Goal: Task Accomplishment & Management: Use online tool/utility

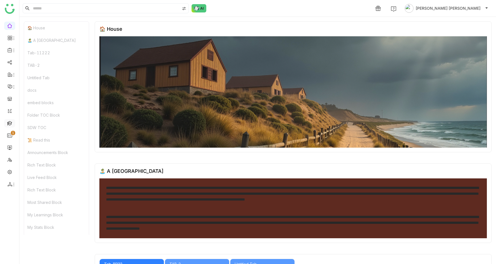
click at [8, 122] on link at bounding box center [9, 122] width 5 height 5
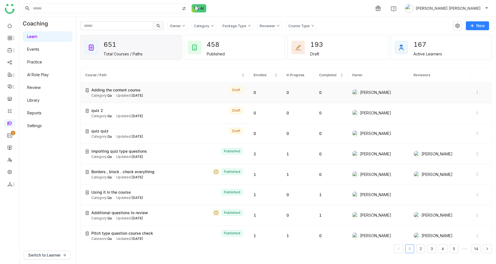
click at [134, 89] on span "Adding the content course" at bounding box center [115, 90] width 49 height 6
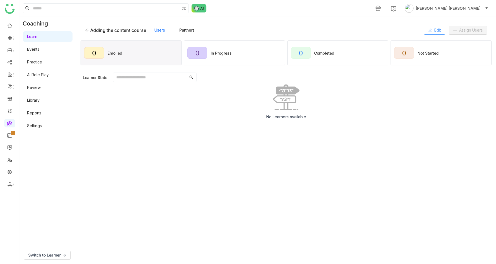
click at [432, 27] on button "Edit" at bounding box center [435, 30] width 22 height 9
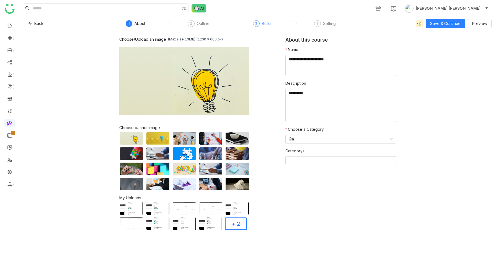
click at [264, 23] on div "Build" at bounding box center [266, 23] width 9 height 7
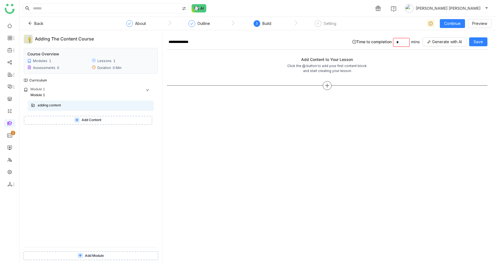
click at [330, 86] on icon at bounding box center [327, 85] width 5 height 5
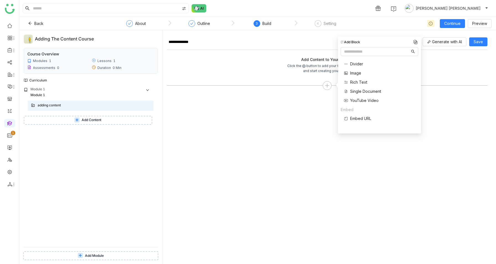
click at [360, 119] on span "Embed URL" at bounding box center [360, 119] width 21 height 6
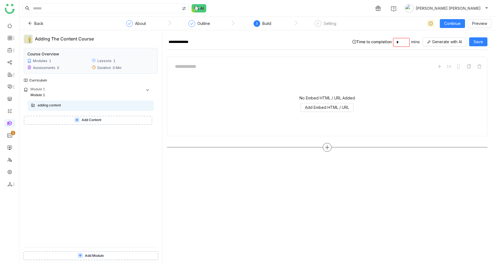
click at [330, 145] on icon at bounding box center [327, 147] width 5 height 5
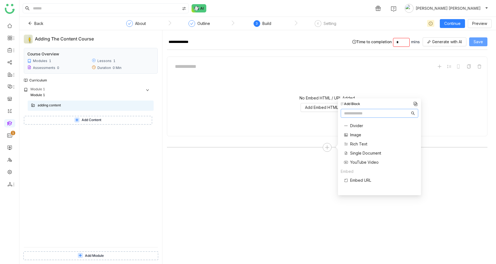
click at [488, 42] on button "Save" at bounding box center [478, 41] width 18 height 9
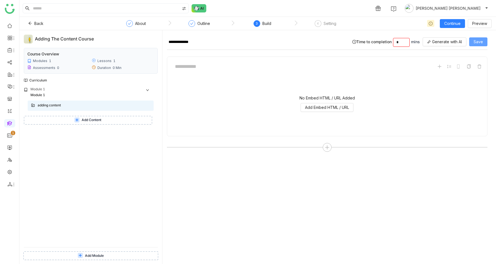
type input "*"
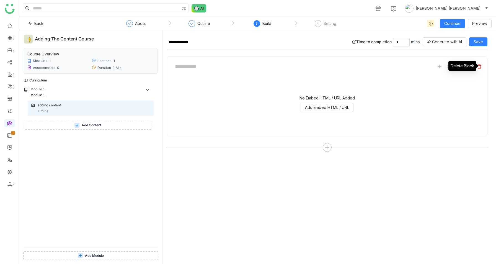
click at [483, 63] on span at bounding box center [479, 66] width 7 height 7
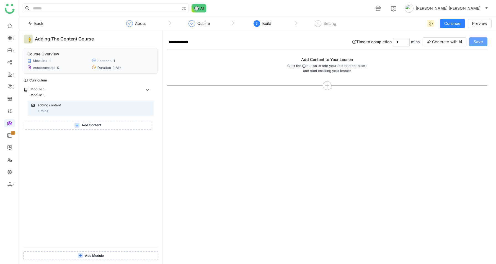
click at [483, 44] on span "Save" at bounding box center [478, 42] width 9 height 6
click at [330, 84] on icon at bounding box center [327, 85] width 5 height 5
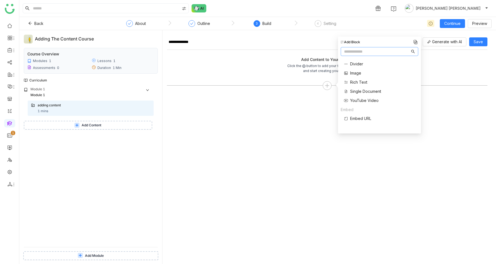
click at [358, 118] on span "Embed URL" at bounding box center [360, 119] width 21 height 6
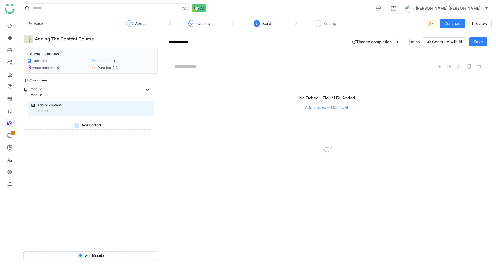
click at [328, 109] on span "Add Embed HTML / URL" at bounding box center [327, 107] width 44 height 6
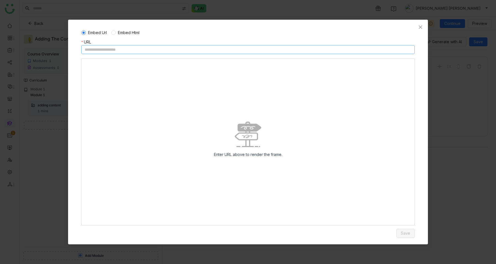
click at [117, 52] on input at bounding box center [247, 49] width 333 height 9
paste input "**********"
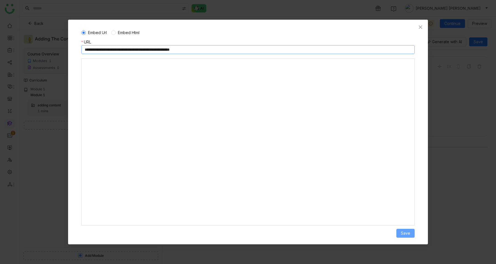
type input "**********"
click at [409, 235] on span "Save" at bounding box center [405, 233] width 9 height 6
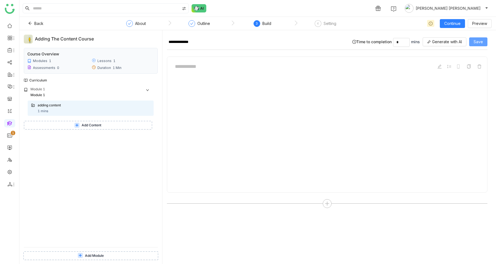
click at [483, 43] on span "Save" at bounding box center [478, 42] width 9 height 6
click at [482, 67] on icon at bounding box center [480, 66] width 4 height 4
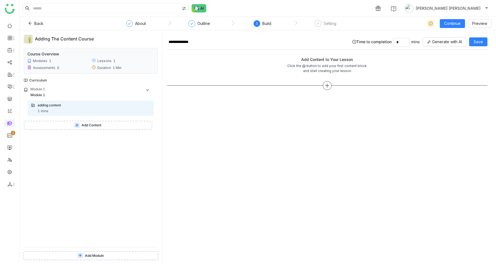
click at [332, 84] on div at bounding box center [327, 85] width 9 height 9
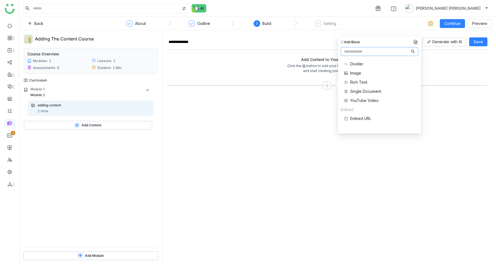
click at [367, 118] on span "Embed URL" at bounding box center [360, 119] width 21 height 6
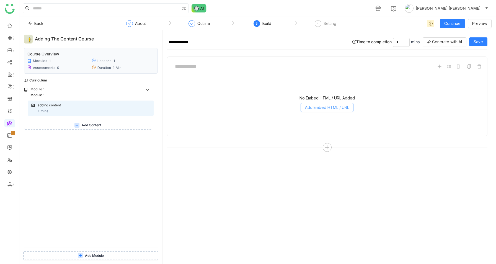
click at [315, 103] on button "Add Embed HTML / URL" at bounding box center [327, 107] width 53 height 9
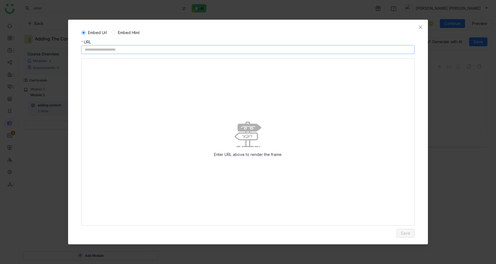
click at [145, 50] on input at bounding box center [247, 49] width 333 height 9
paste input "**********"
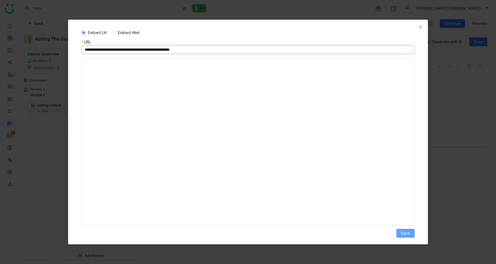
type input "**********"
click at [405, 235] on span "Save" at bounding box center [405, 233] width 9 height 6
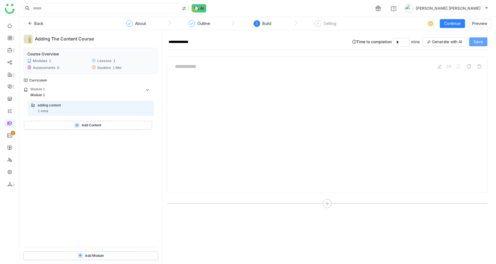
click at [481, 43] on span "Save" at bounding box center [478, 42] width 9 height 6
click at [330, 205] on icon at bounding box center [327, 203] width 5 height 5
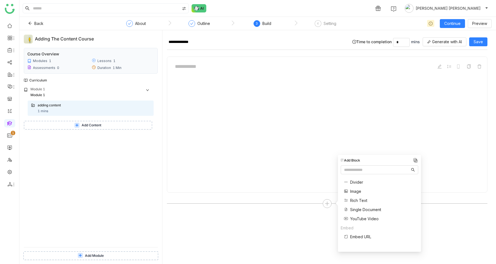
click at [375, 234] on div "Divider Image Rich Text Single Document YouTube Video Embed Embed URL" at bounding box center [380, 209] width 78 height 66
click at [369, 234] on span "Embed URL" at bounding box center [360, 237] width 21 height 6
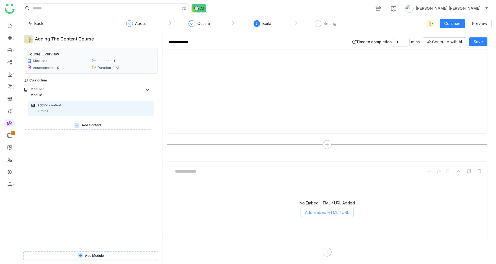
click at [332, 212] on span "Add Embed HTML / URL" at bounding box center [327, 212] width 44 height 6
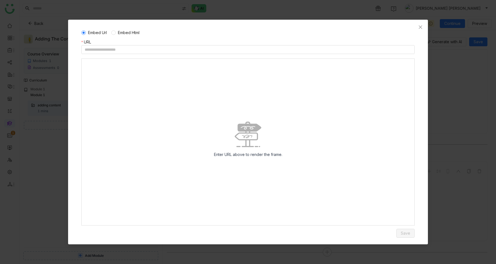
click at [127, 32] on span "Embed Html" at bounding box center [129, 33] width 26 height 6
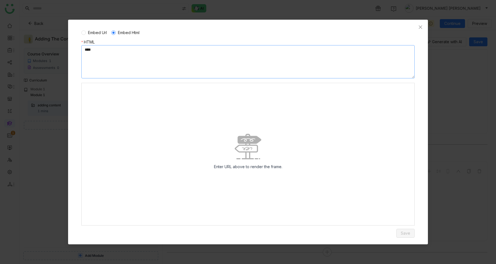
click at [140, 48] on textarea at bounding box center [247, 61] width 333 height 33
click at [250, 69] on textarea at bounding box center [247, 61] width 333 height 33
paste textarea "**********"
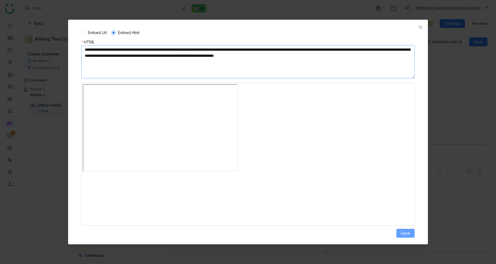
type textarea "**********"
click at [412, 236] on button "Save" at bounding box center [406, 233] width 18 height 9
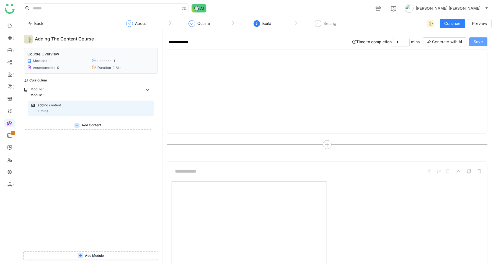
click at [482, 40] on span "Save" at bounding box center [478, 42] width 9 height 6
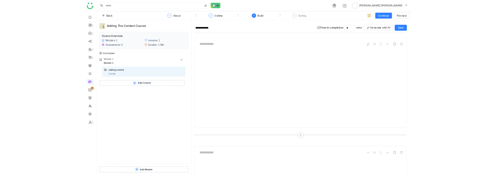
scroll to position [170, 0]
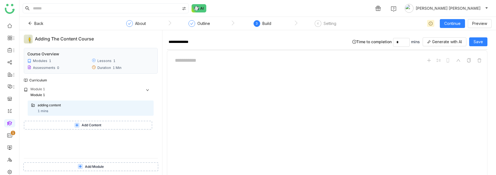
click at [304, 84] on div at bounding box center [327, 125] width 311 height 111
click at [482, 66] on icon at bounding box center [480, 66] width 4 height 4
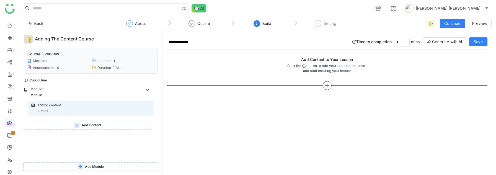
click at [330, 86] on icon at bounding box center [327, 85] width 5 height 5
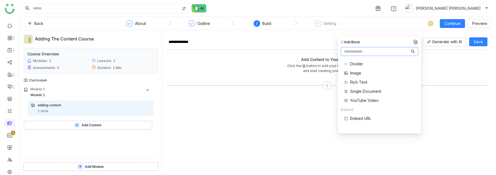
click at [353, 120] on span "Embed URL" at bounding box center [360, 119] width 21 height 6
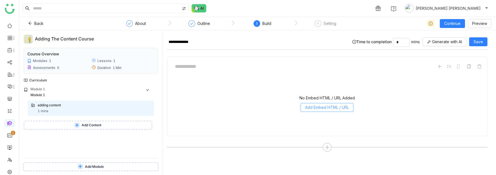
click at [346, 110] on span "Add Embed HTML / URL" at bounding box center [327, 107] width 44 height 6
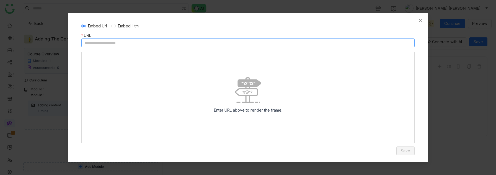
click at [104, 43] on input at bounding box center [247, 43] width 333 height 9
paste input "**********"
type input "**********"
click at [135, 24] on span "Embed Html" at bounding box center [129, 26] width 26 height 6
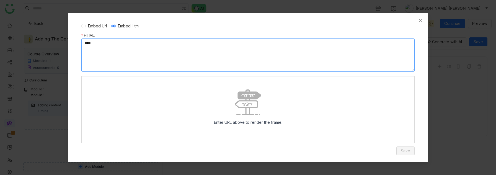
click at [132, 46] on textarea at bounding box center [247, 55] width 333 height 33
paste textarea "**********"
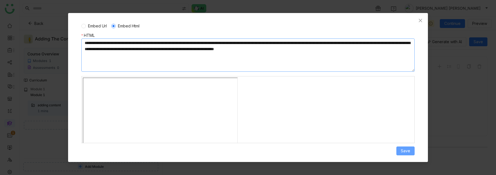
type textarea "**********"
click at [405, 149] on span "Save" at bounding box center [405, 151] width 9 height 6
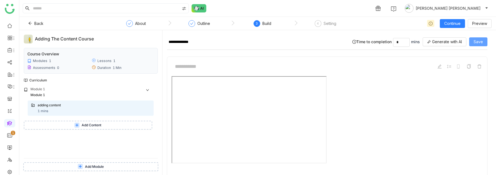
click at [483, 40] on span "Save" at bounding box center [478, 42] width 9 height 6
click at [329, 25] on div "Setting" at bounding box center [330, 23] width 13 height 7
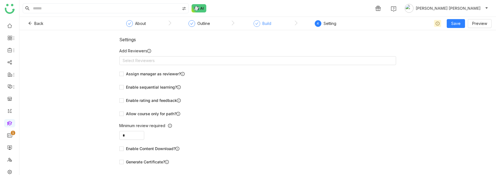
click at [266, 24] on div "Build" at bounding box center [267, 23] width 9 height 7
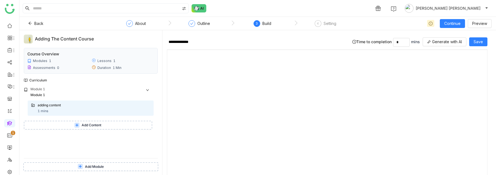
scroll to position [34, 0]
